Goal: Task Accomplishment & Management: Use online tool/utility

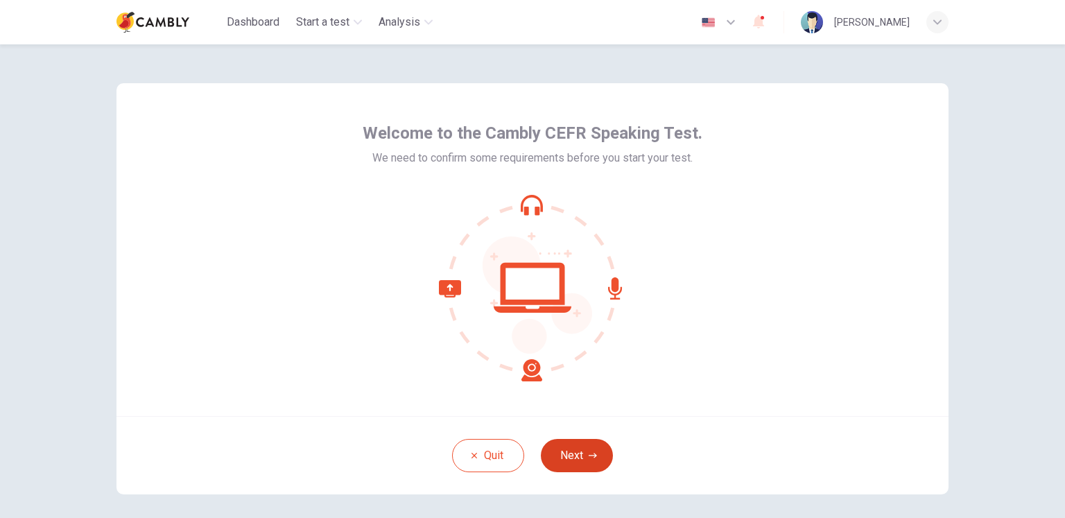
click at [579, 449] on button "Next" at bounding box center [577, 455] width 72 height 33
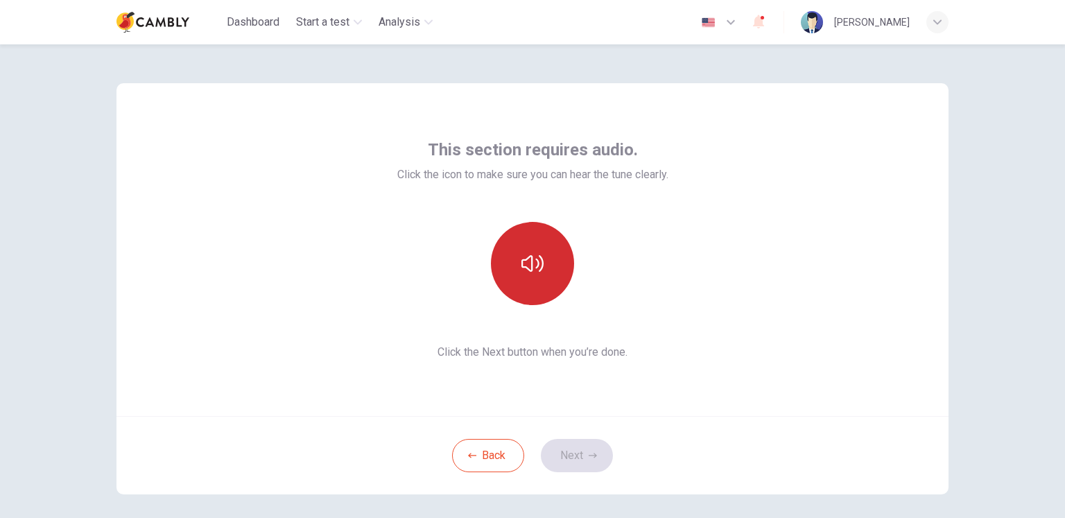
click at [530, 266] on icon "button" at bounding box center [533, 263] width 22 height 22
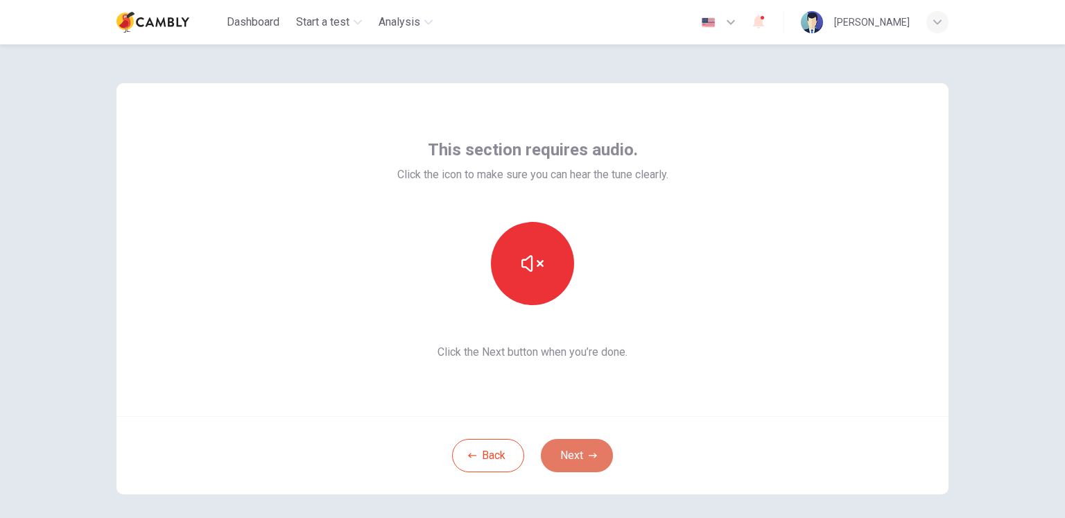
click at [574, 459] on button "Next" at bounding box center [577, 455] width 72 height 33
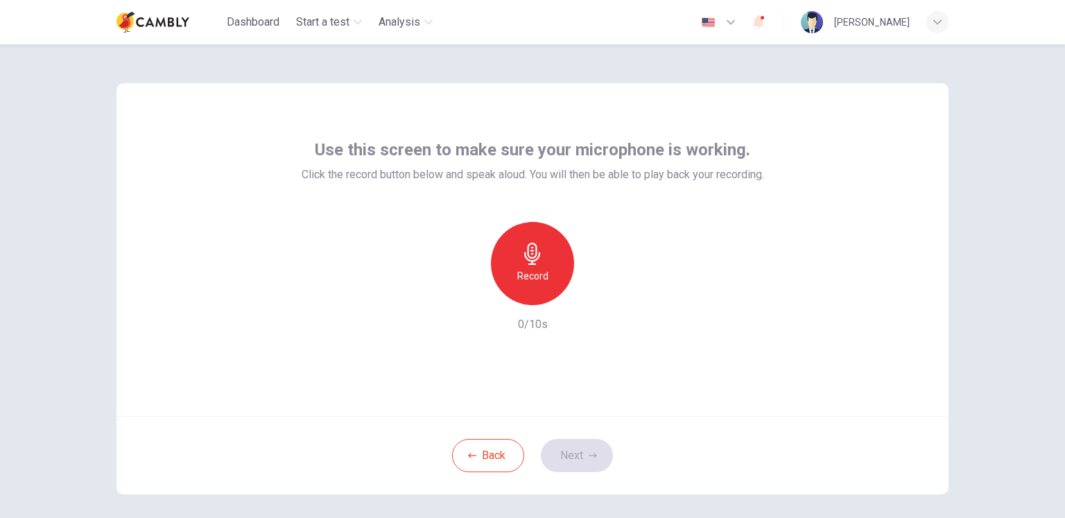
click at [541, 268] on h6 "Record" at bounding box center [532, 276] width 31 height 17
click at [524, 271] on h6 "Stop" at bounding box center [532, 276] width 21 height 17
click at [560, 452] on button "Next" at bounding box center [577, 455] width 72 height 33
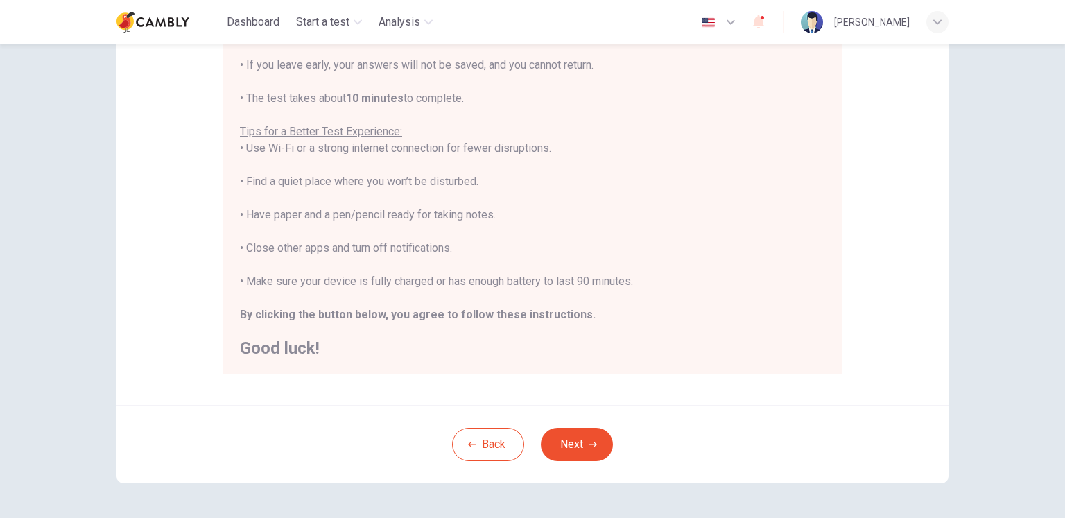
scroll to position [208, 0]
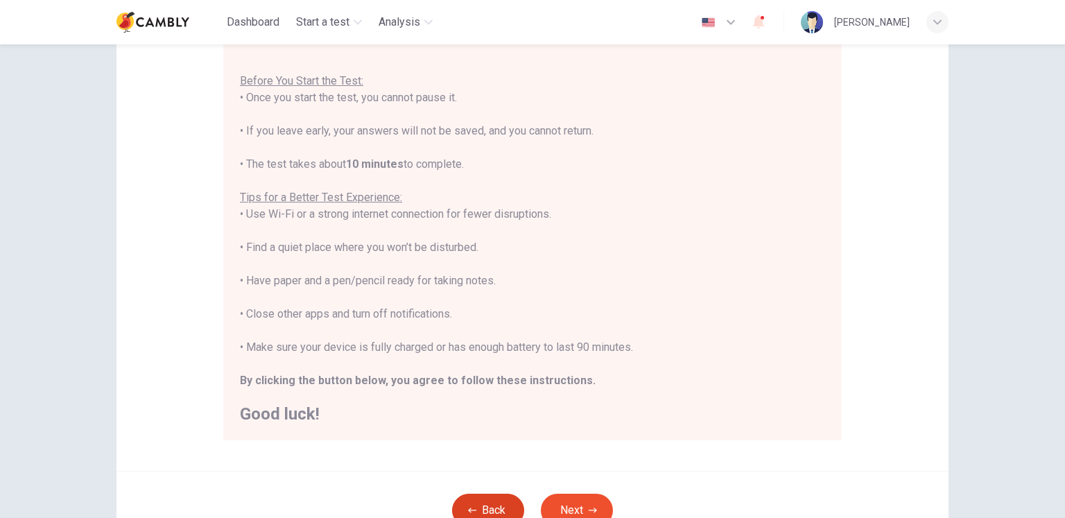
click at [499, 500] on button "Back" at bounding box center [488, 510] width 72 height 33
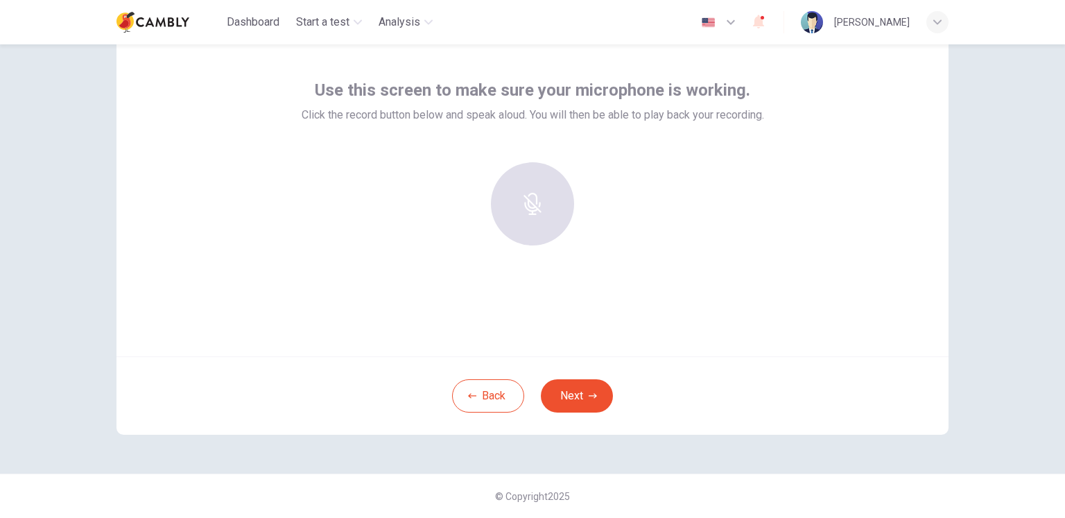
scroll to position [59, 0]
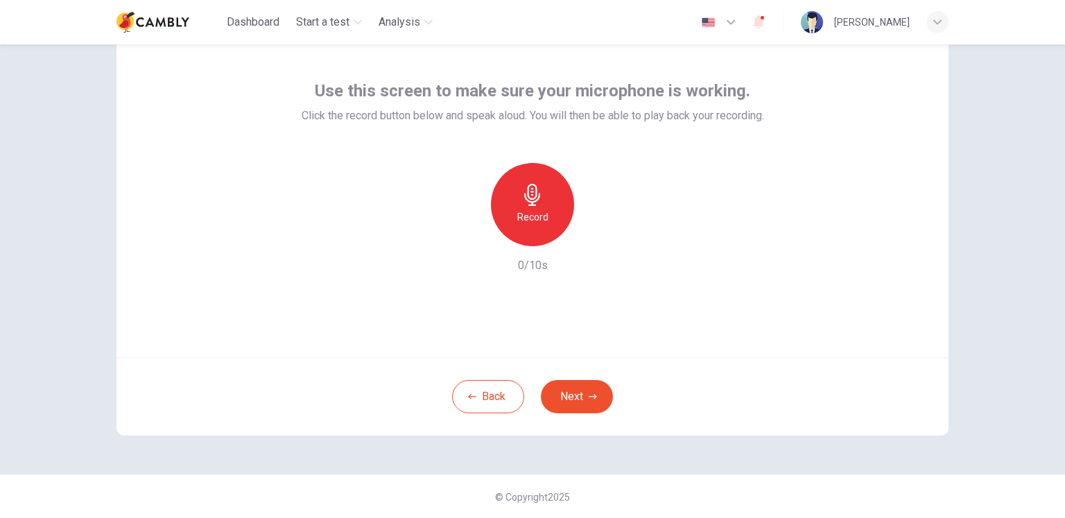
click at [536, 209] on h6 "Record" at bounding box center [532, 217] width 31 height 17
click at [532, 220] on h6 "Stop" at bounding box center [532, 217] width 21 height 17
click at [590, 237] on icon "button" at bounding box center [597, 235] width 14 height 14
click at [463, 240] on icon "button" at bounding box center [469, 235] width 12 height 12
click at [591, 394] on icon "button" at bounding box center [593, 396] width 8 height 5
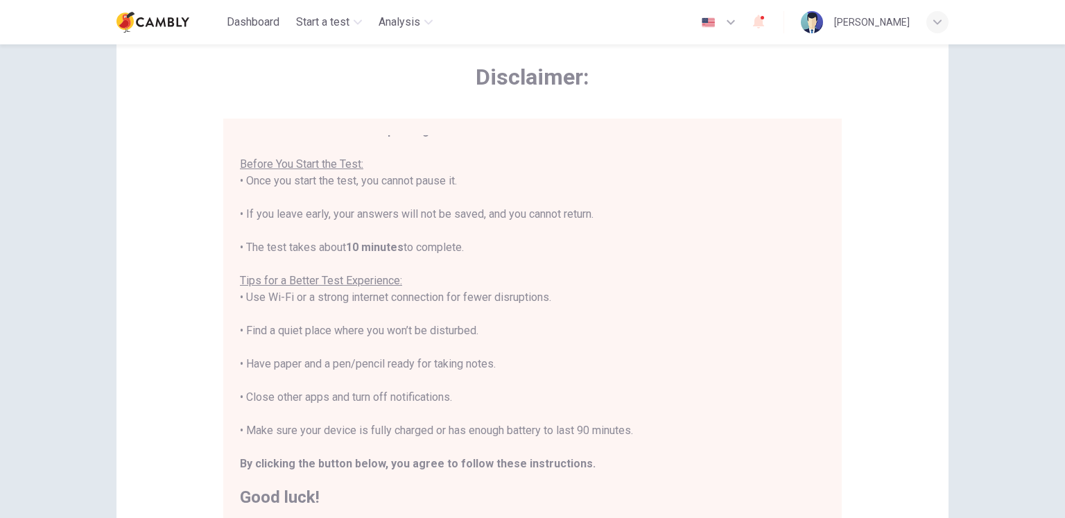
scroll to position [16, 0]
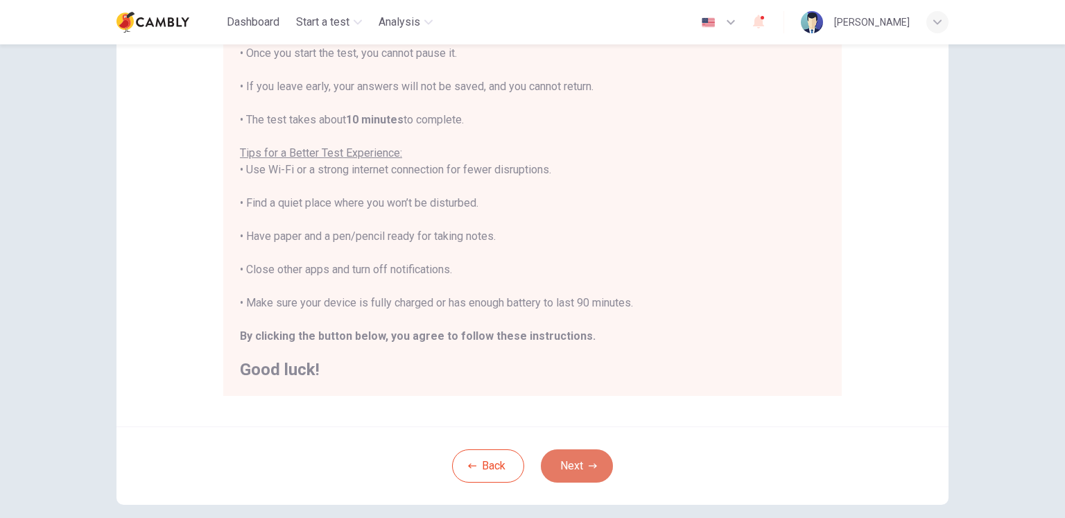
click at [578, 462] on button "Next" at bounding box center [577, 465] width 72 height 33
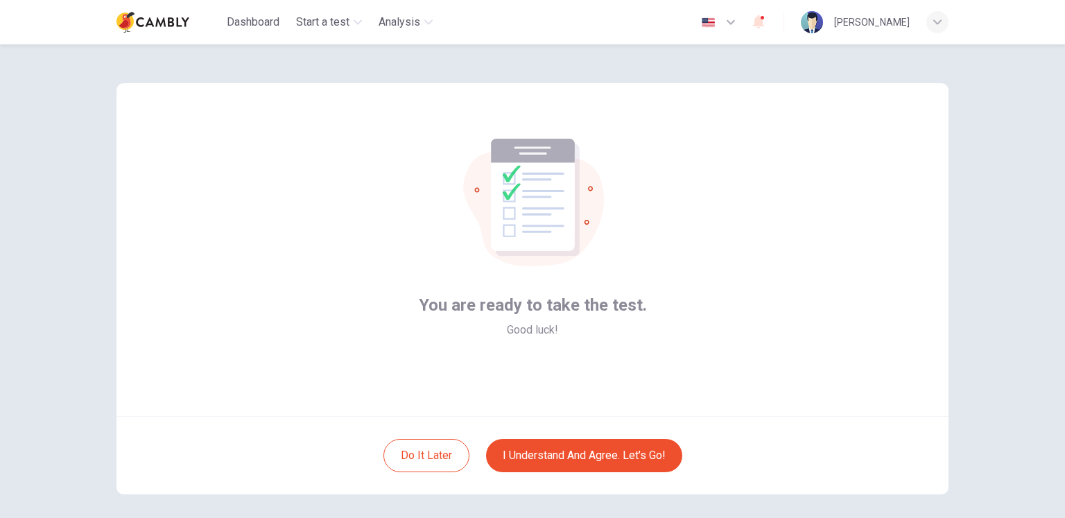
scroll to position [59, 0]
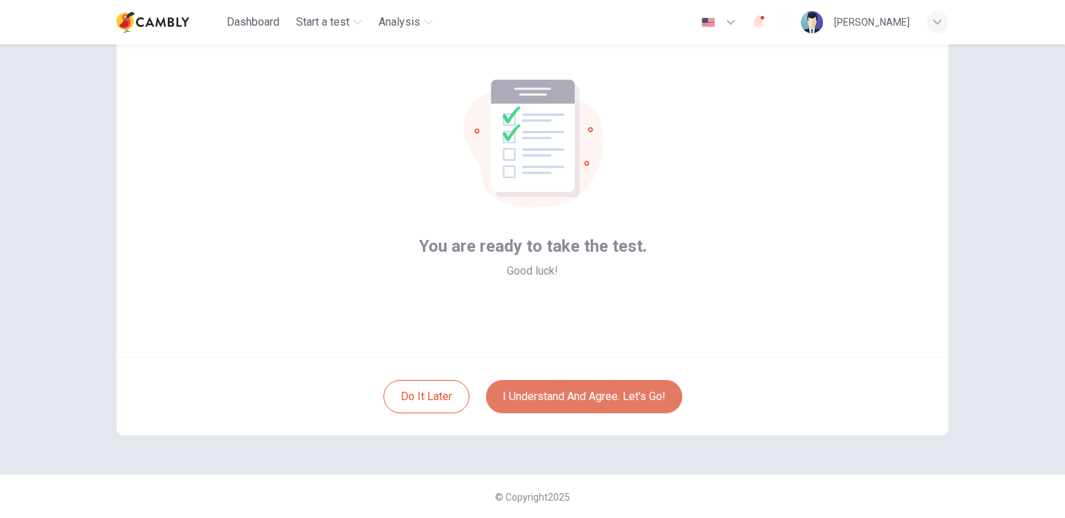
click at [567, 401] on button "I understand and agree. Let’s go!" at bounding box center [584, 396] width 196 height 33
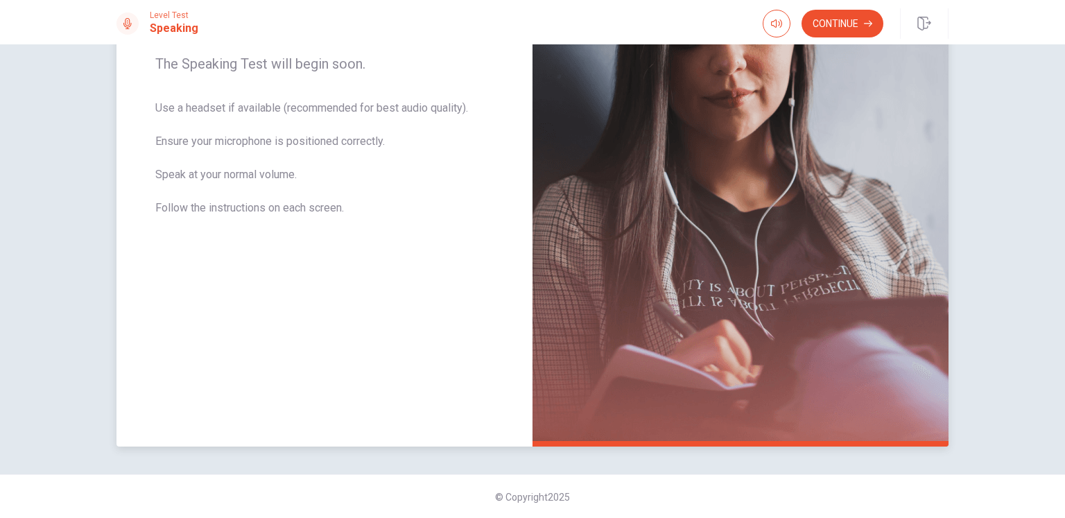
scroll to position [161, 0]
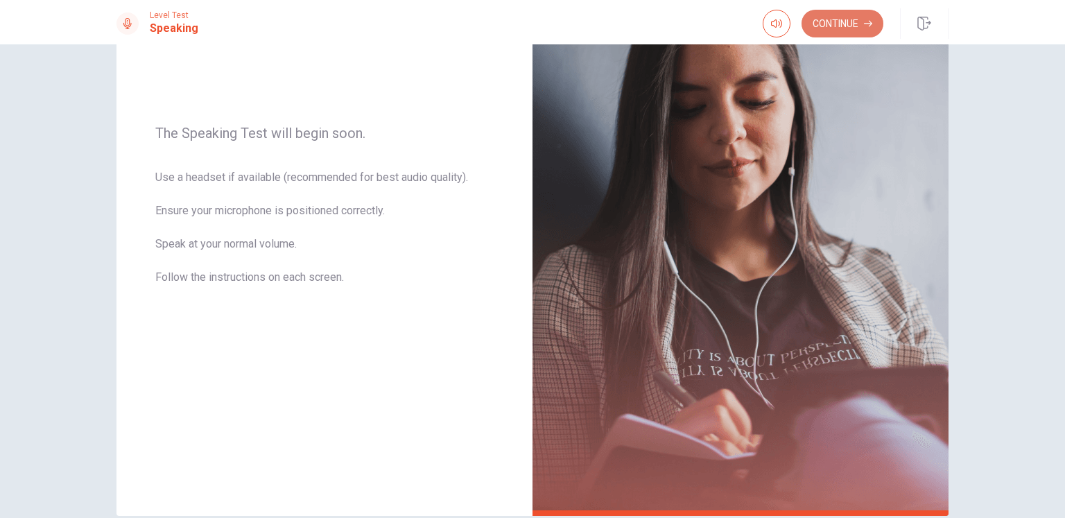
click at [831, 29] on button "Continue" at bounding box center [843, 24] width 82 height 28
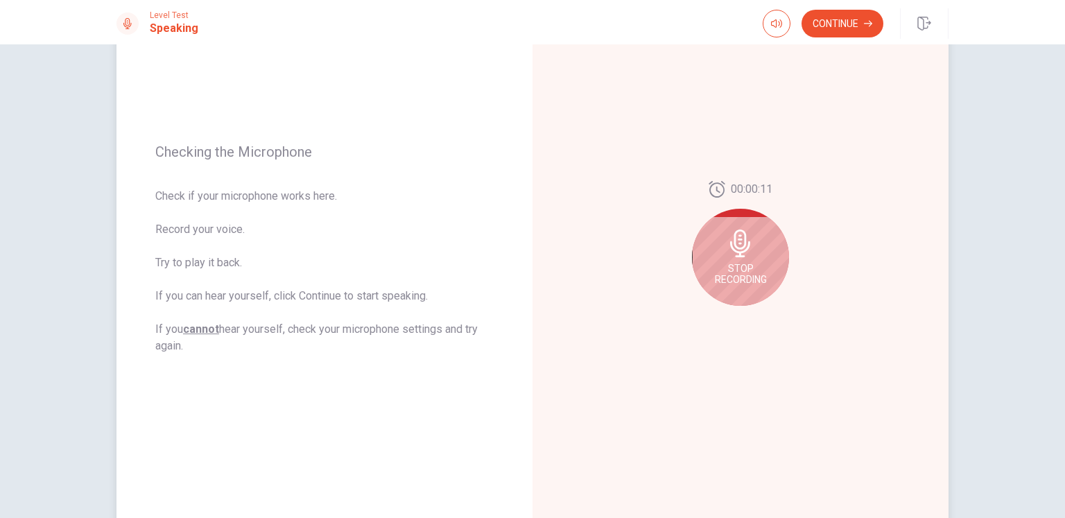
scroll to position [92, 0]
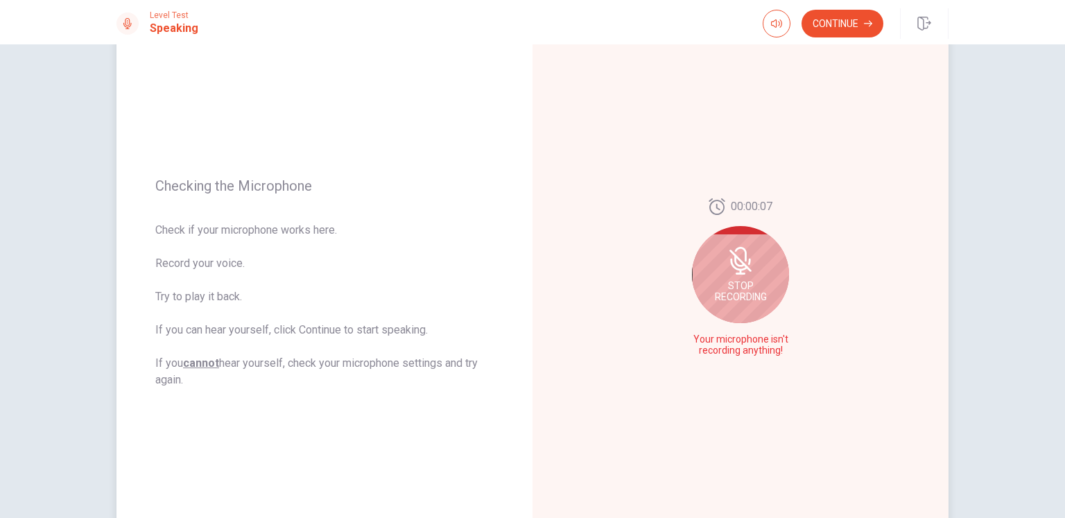
click at [735, 280] on span "Stop Recording" at bounding box center [741, 291] width 52 height 22
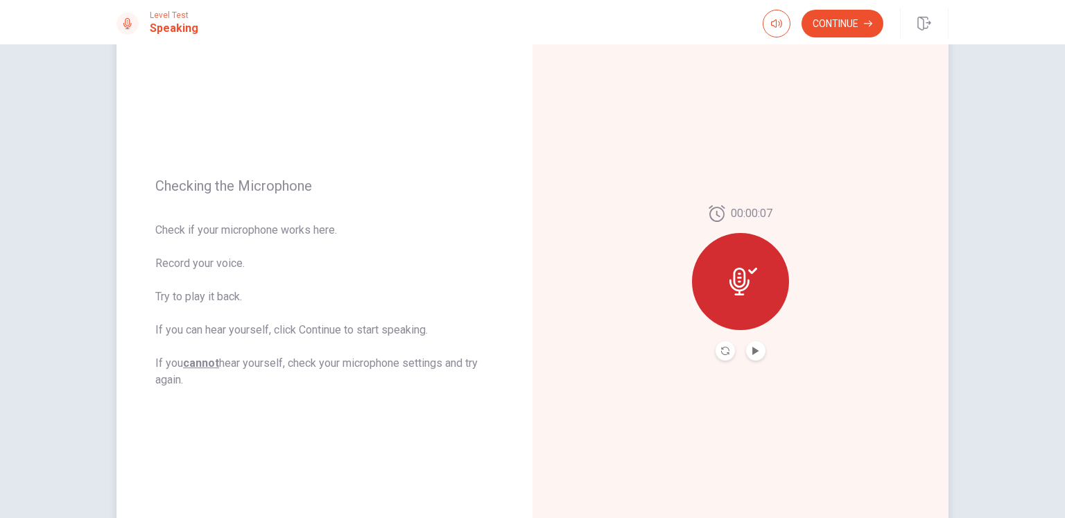
click at [753, 297] on div at bounding box center [740, 281] width 97 height 97
click at [717, 349] on button "Record Again" at bounding box center [725, 350] width 19 height 19
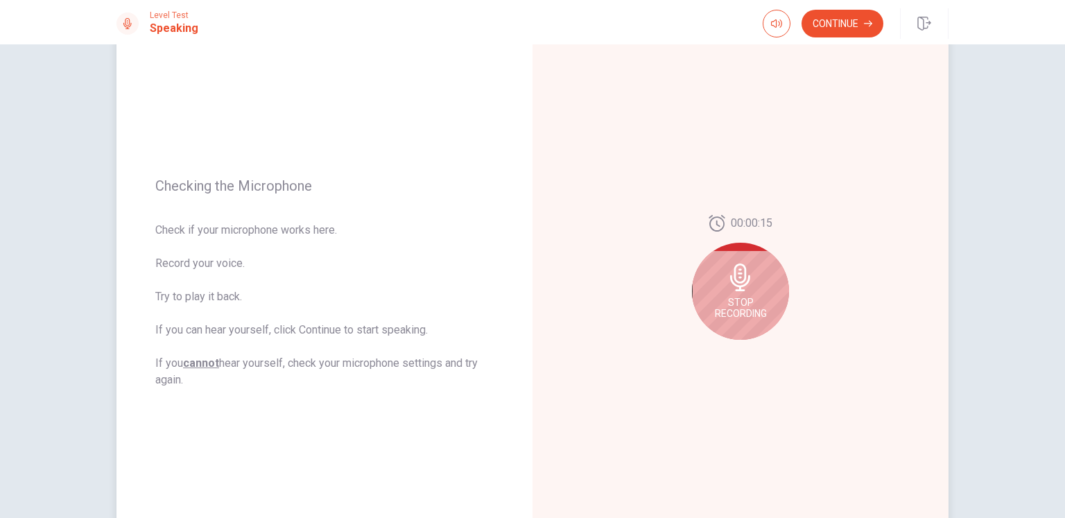
click at [737, 286] on icon at bounding box center [740, 278] width 20 height 28
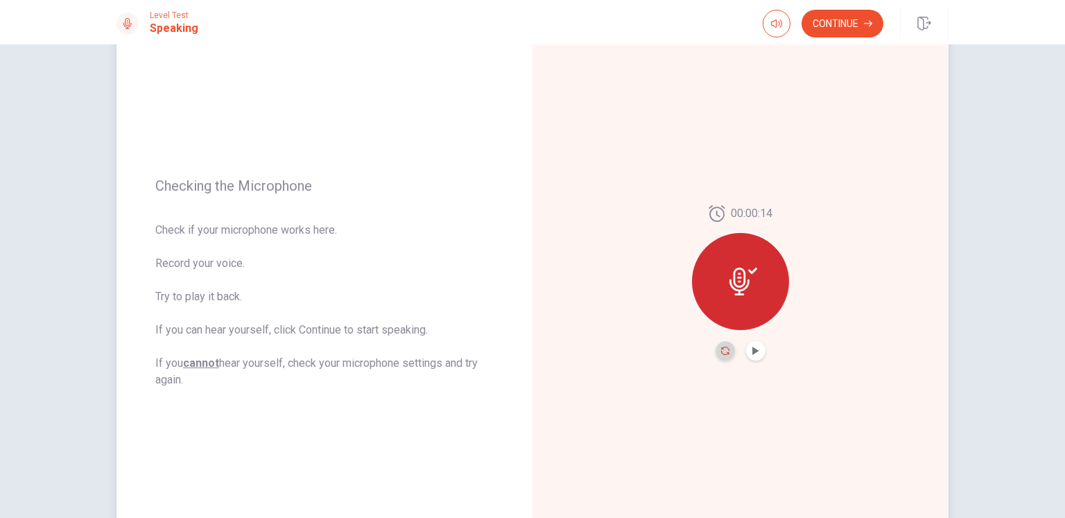
click at [721, 354] on icon "Record Again" at bounding box center [725, 351] width 8 height 8
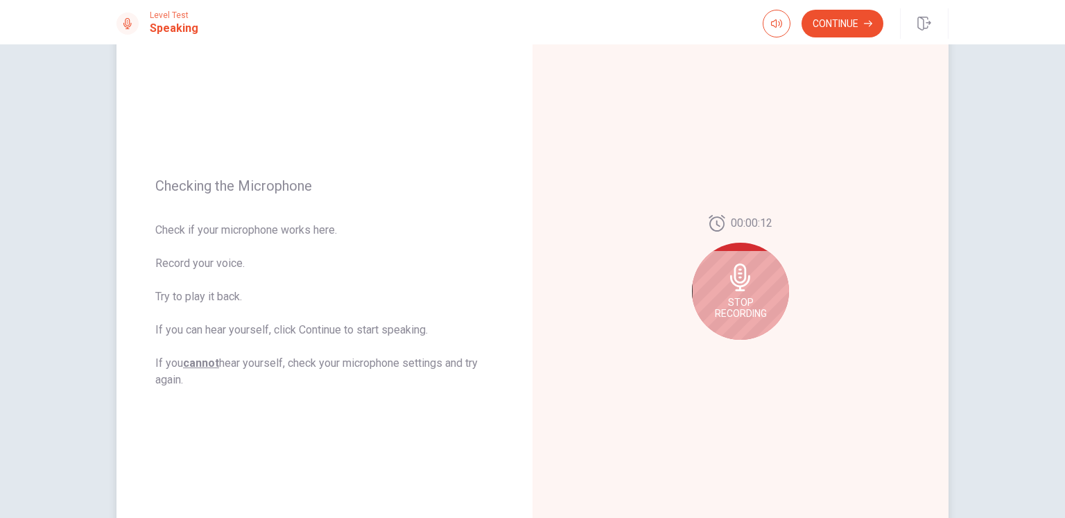
click at [746, 297] on span "Stop Recording" at bounding box center [741, 308] width 52 height 22
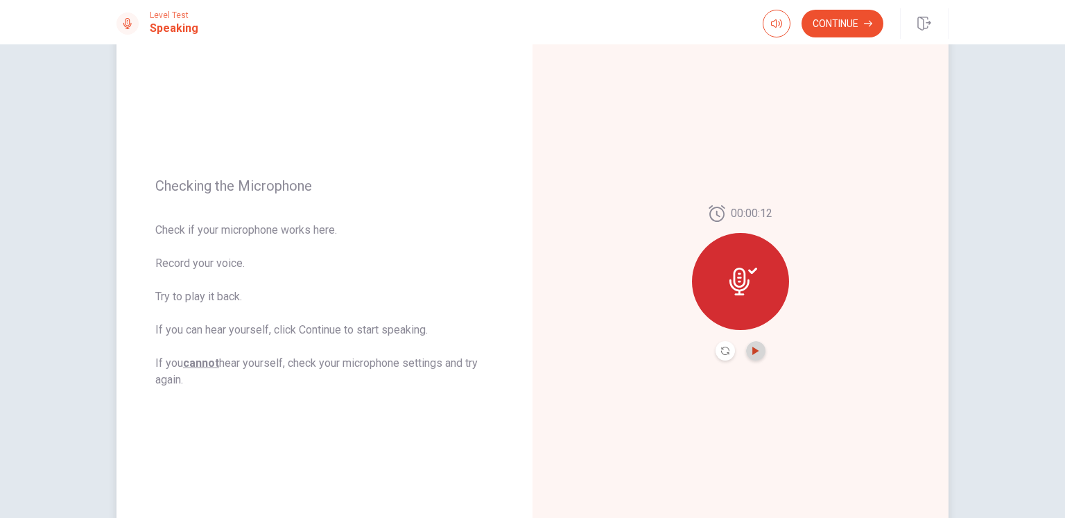
click at [755, 354] on icon "Play Audio" at bounding box center [756, 351] width 8 height 8
click at [832, 29] on button "Continue" at bounding box center [843, 24] width 82 height 28
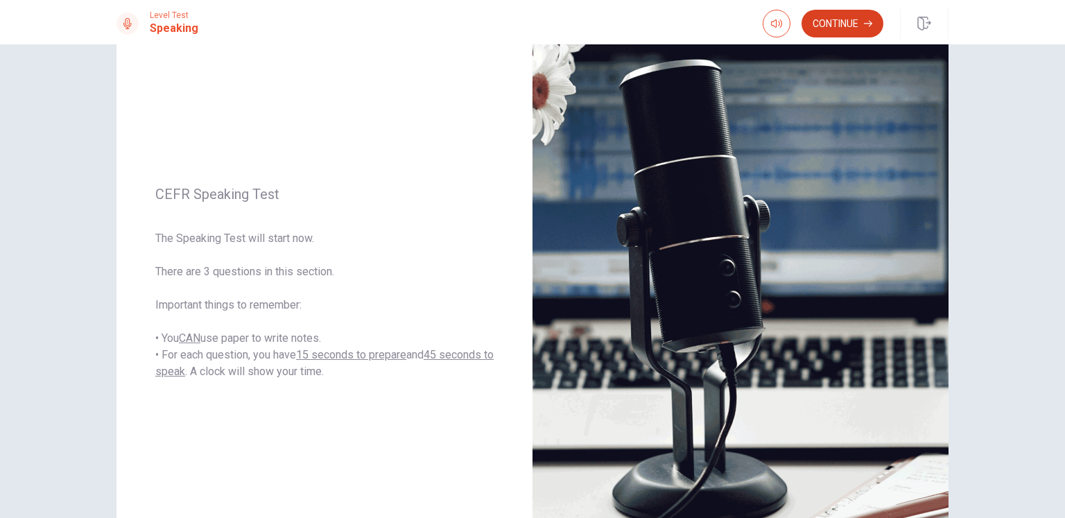
click at [836, 28] on button "Continue" at bounding box center [843, 24] width 82 height 28
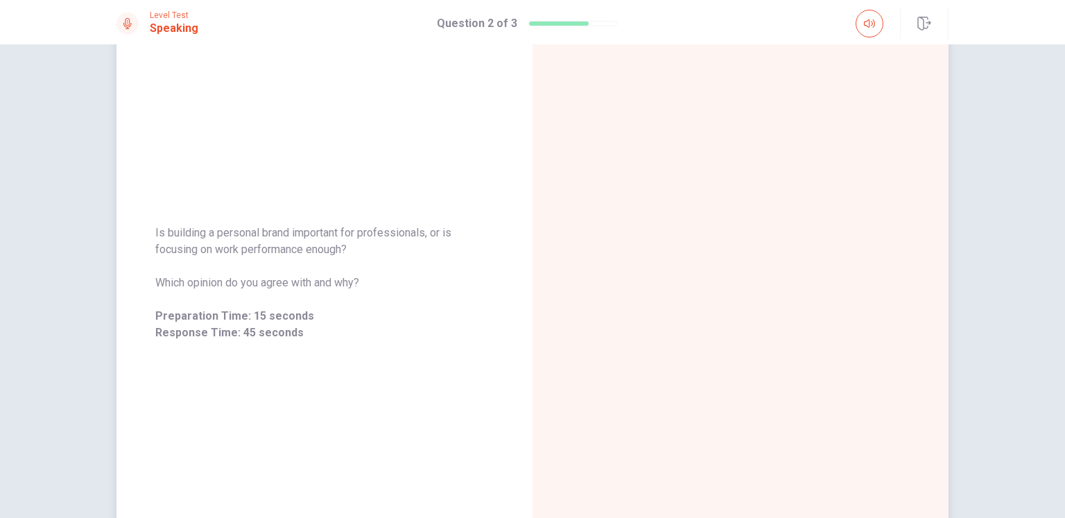
click at [414, 348] on div "Is building a personal brand important for professionals, or is focusing on wor…" at bounding box center [325, 283] width 416 height 150
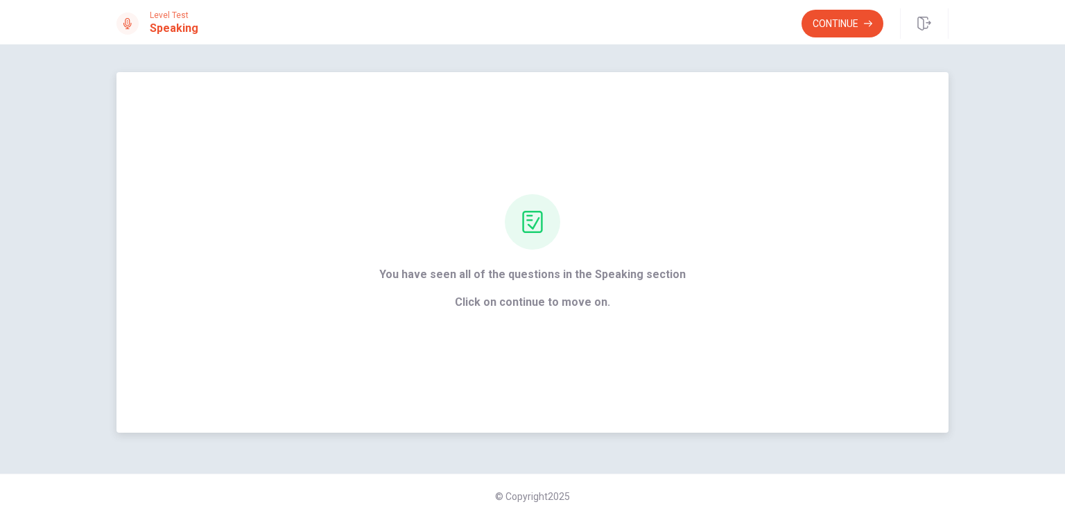
scroll to position [0, 0]
click at [839, 18] on button "Continue" at bounding box center [843, 24] width 82 height 28
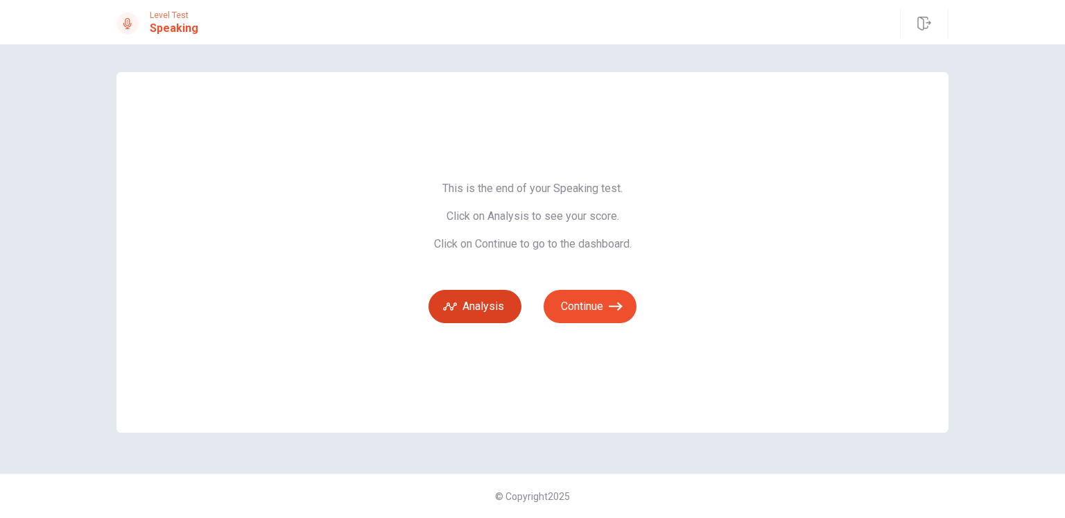
click at [477, 312] on button "Analysis" at bounding box center [475, 306] width 93 height 33
